Goal: Transaction & Acquisition: Purchase product/service

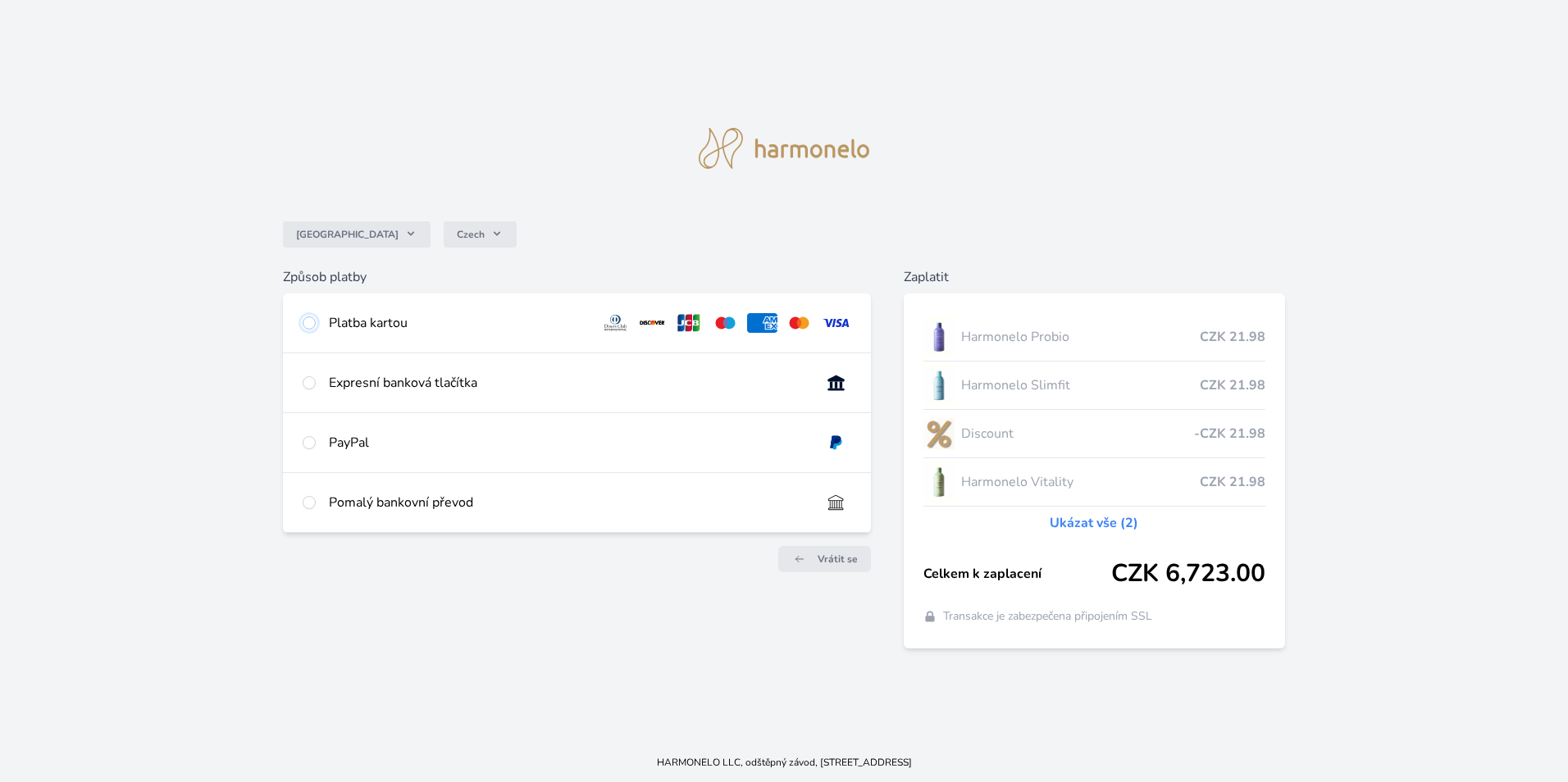
click at [310, 322] on input "radio" at bounding box center [309, 323] width 13 height 13
radio input "true"
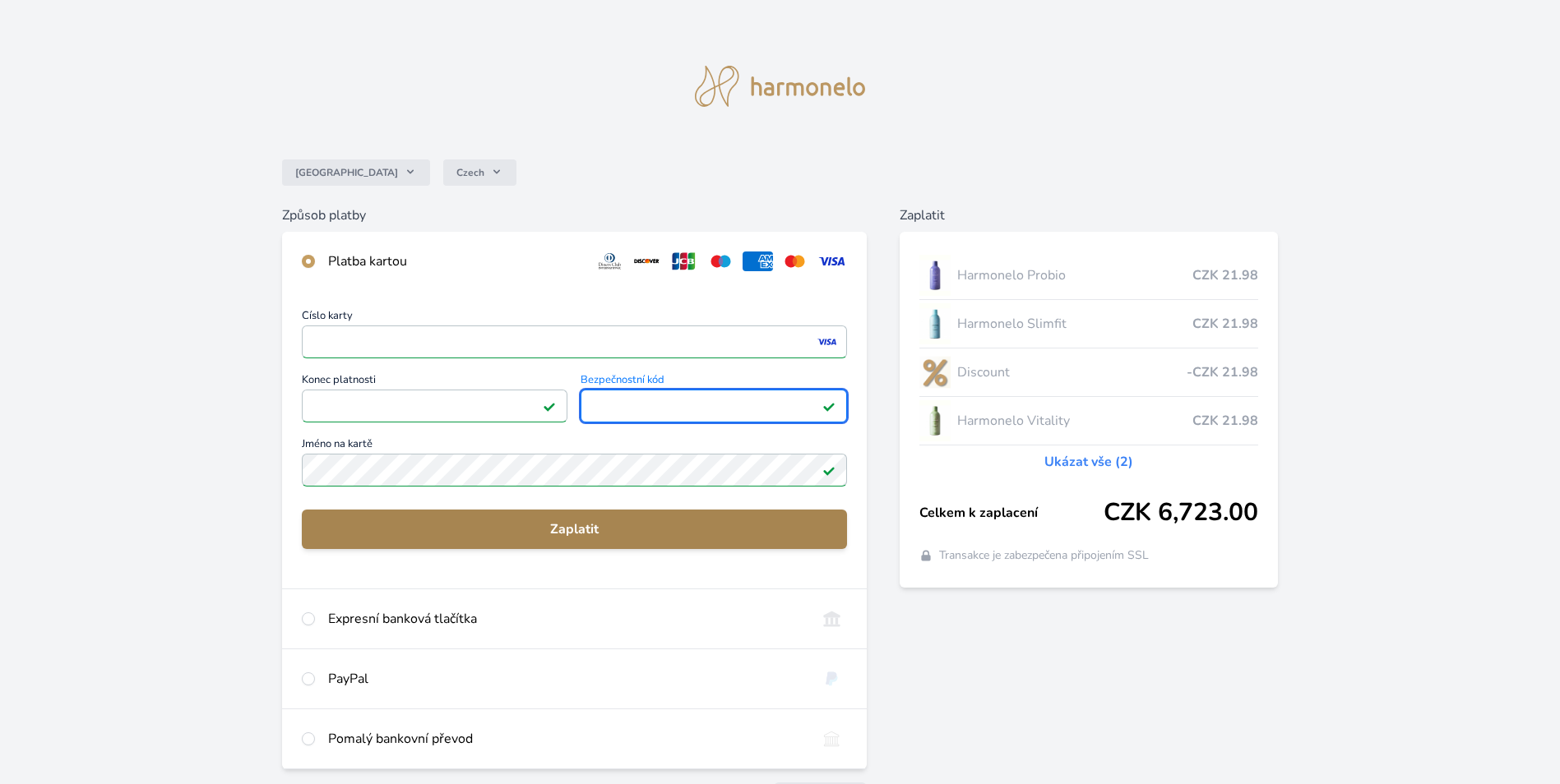
click at [572, 523] on span "Zaplatit" at bounding box center [574, 529] width 518 height 19
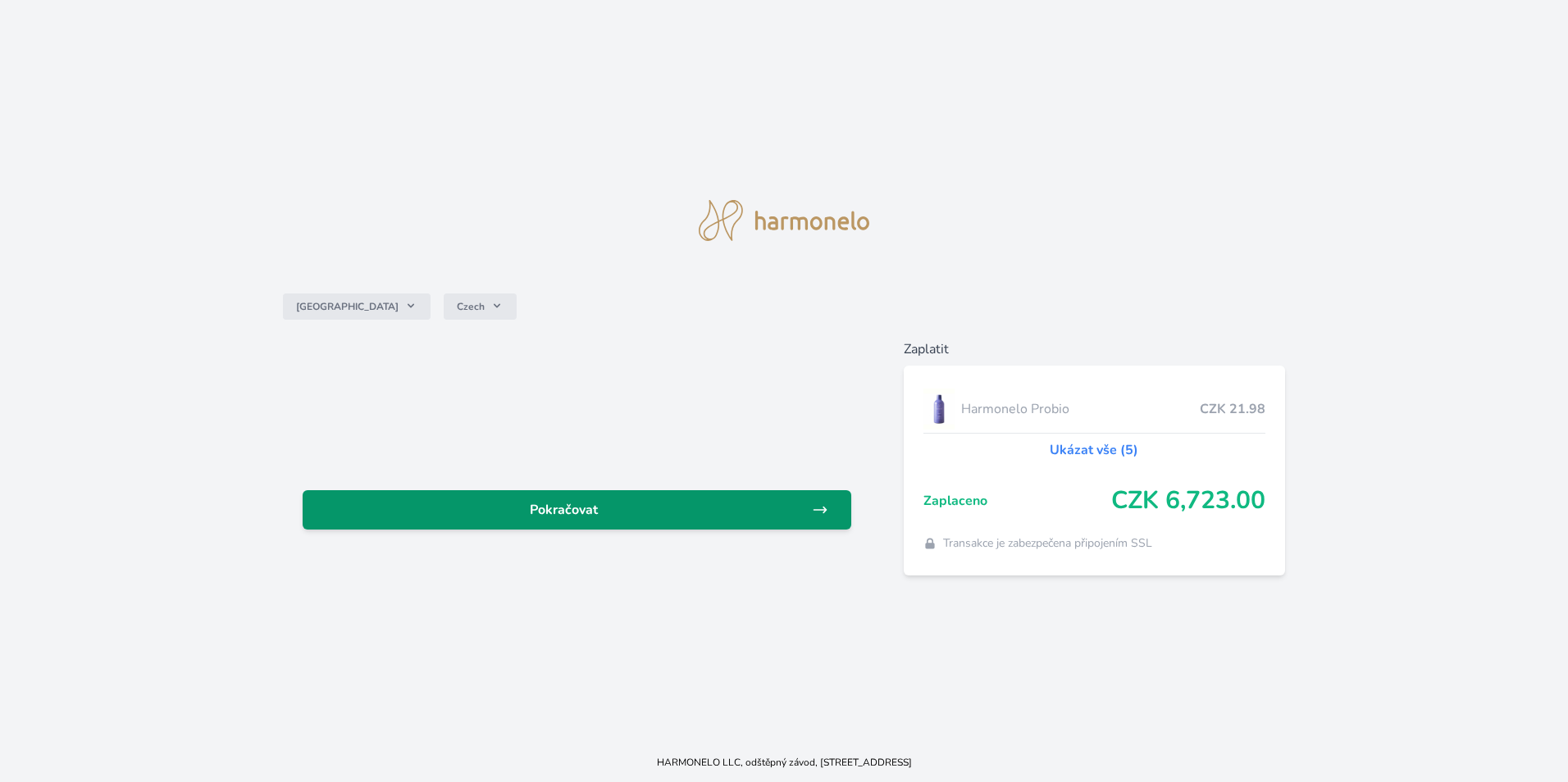
click at [572, 506] on span "Pokračovat" at bounding box center [564, 510] width 496 height 19
